Goal: Answer question/provide support

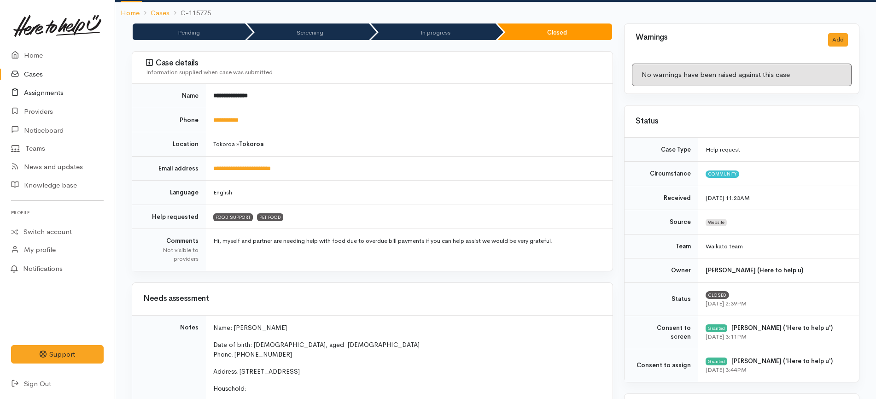
scroll to position [115, 0]
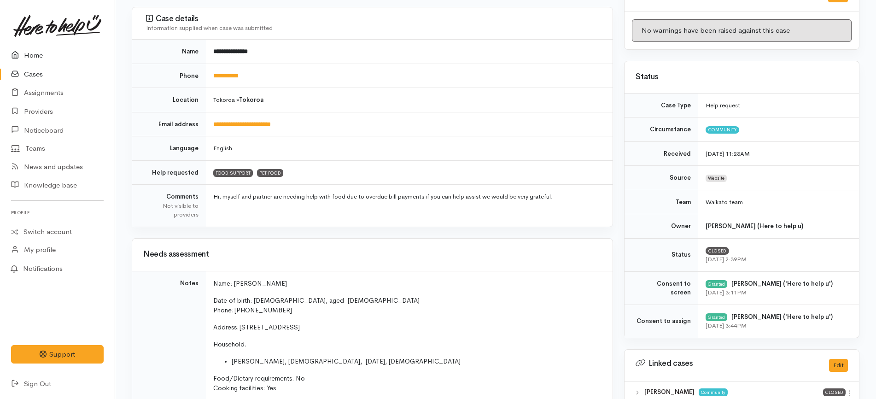
click at [46, 56] on link "Home" at bounding box center [57, 55] width 115 height 19
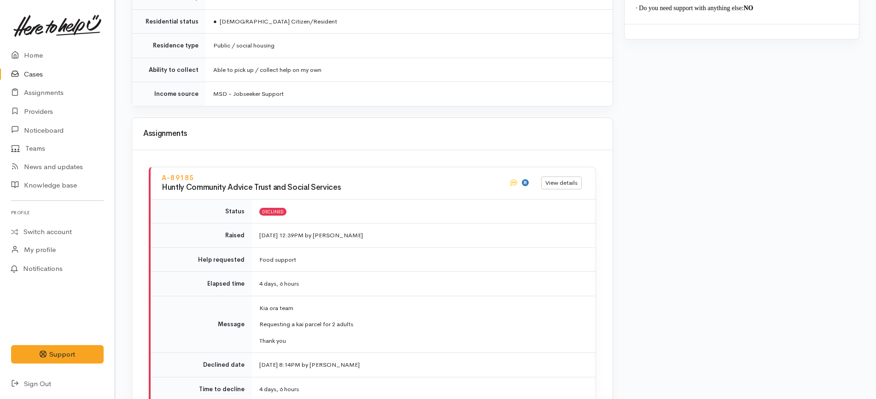
scroll to position [1215, 0]
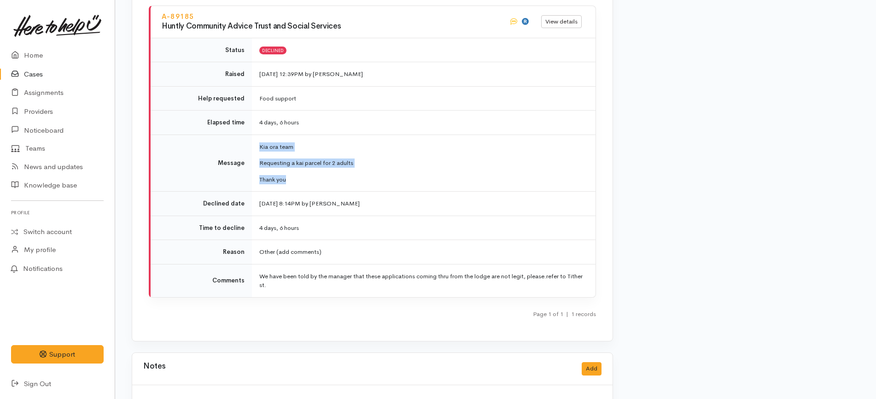
drag, startPoint x: 293, startPoint y: 145, endPoint x: 253, endPoint y: 111, distance: 52.9
click at [253, 134] on td "Kia ora team Requesting a kai parcel for 2 adults Thank you" at bounding box center [423, 162] width 343 height 57
copy td "Kia ora team Requesting a kai parcel for 2 adults Thank you"
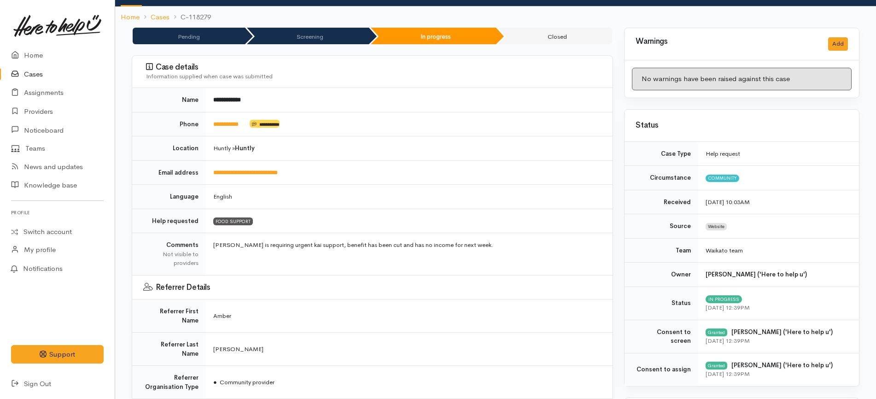
scroll to position [0, 0]
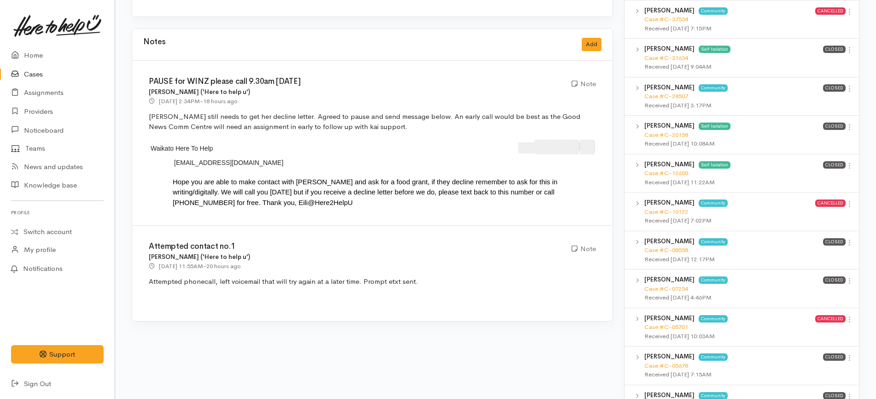
scroll to position [806, 0]
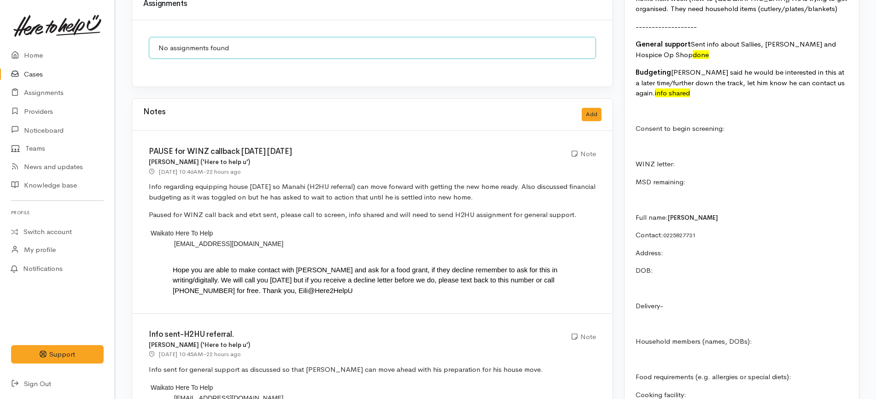
scroll to position [921, 0]
